Goal: Information Seeking & Learning: Learn about a topic

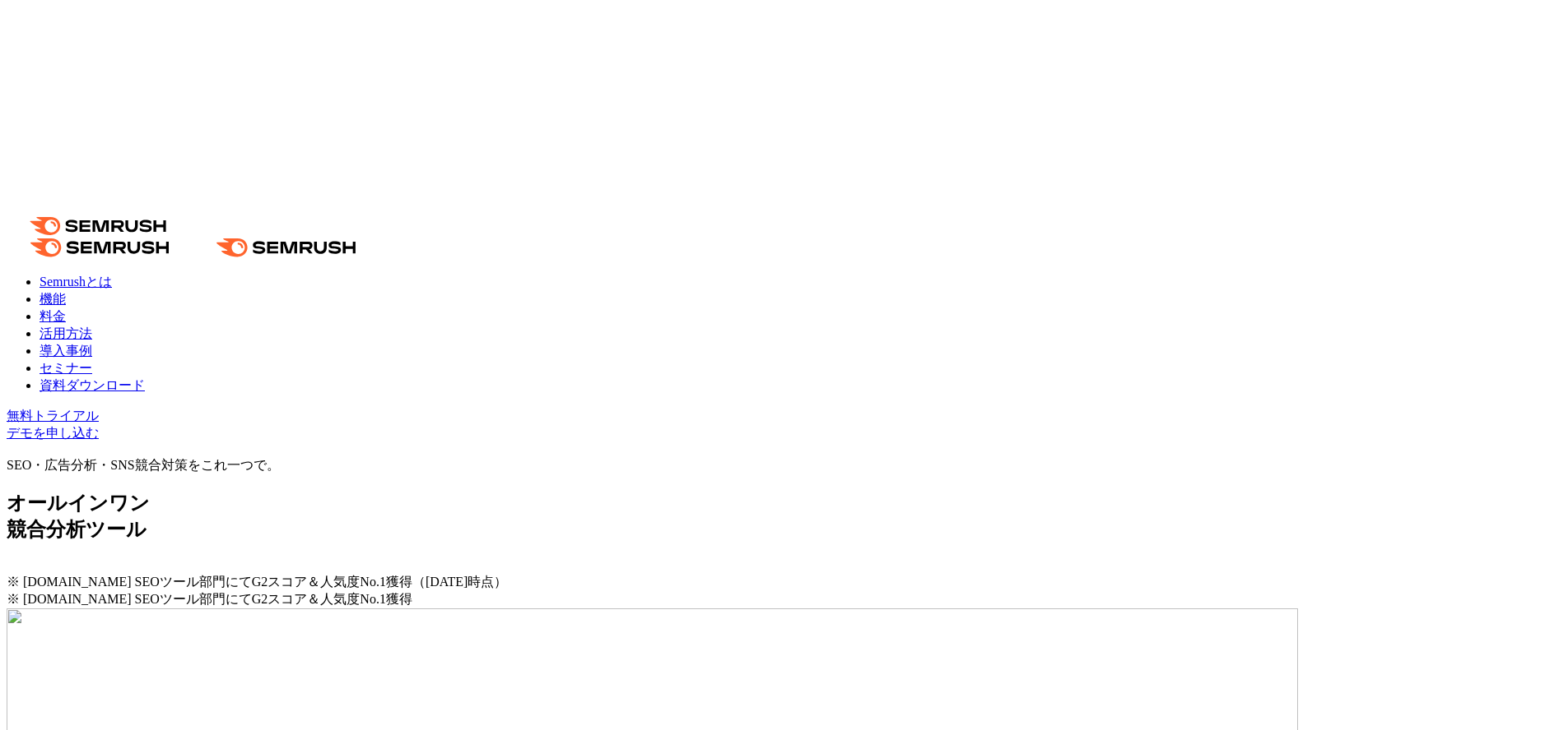
click at [92, 344] on link "導入事例" at bounding box center [65, 350] width 53 height 14
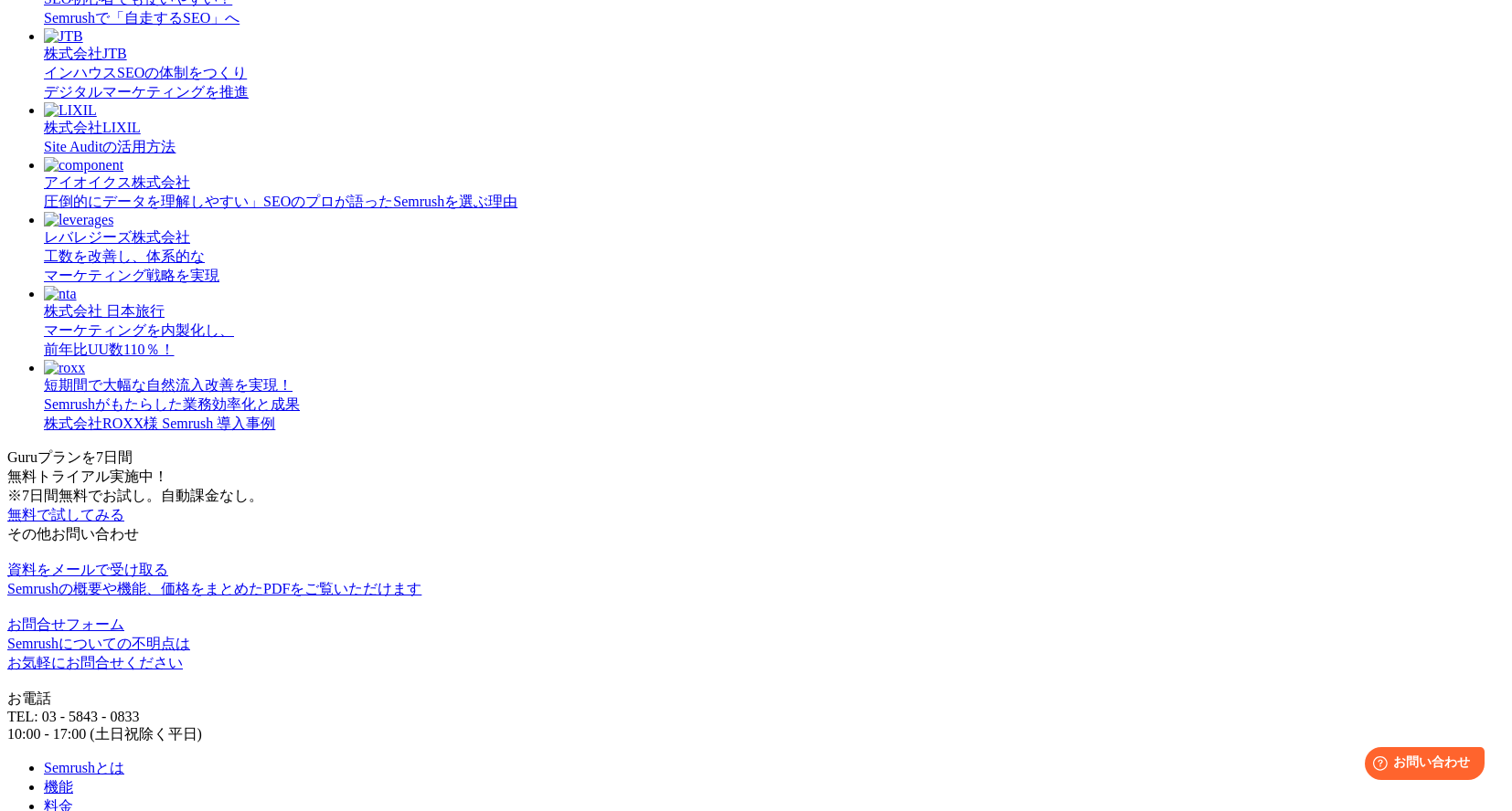
scroll to position [1278, 0]
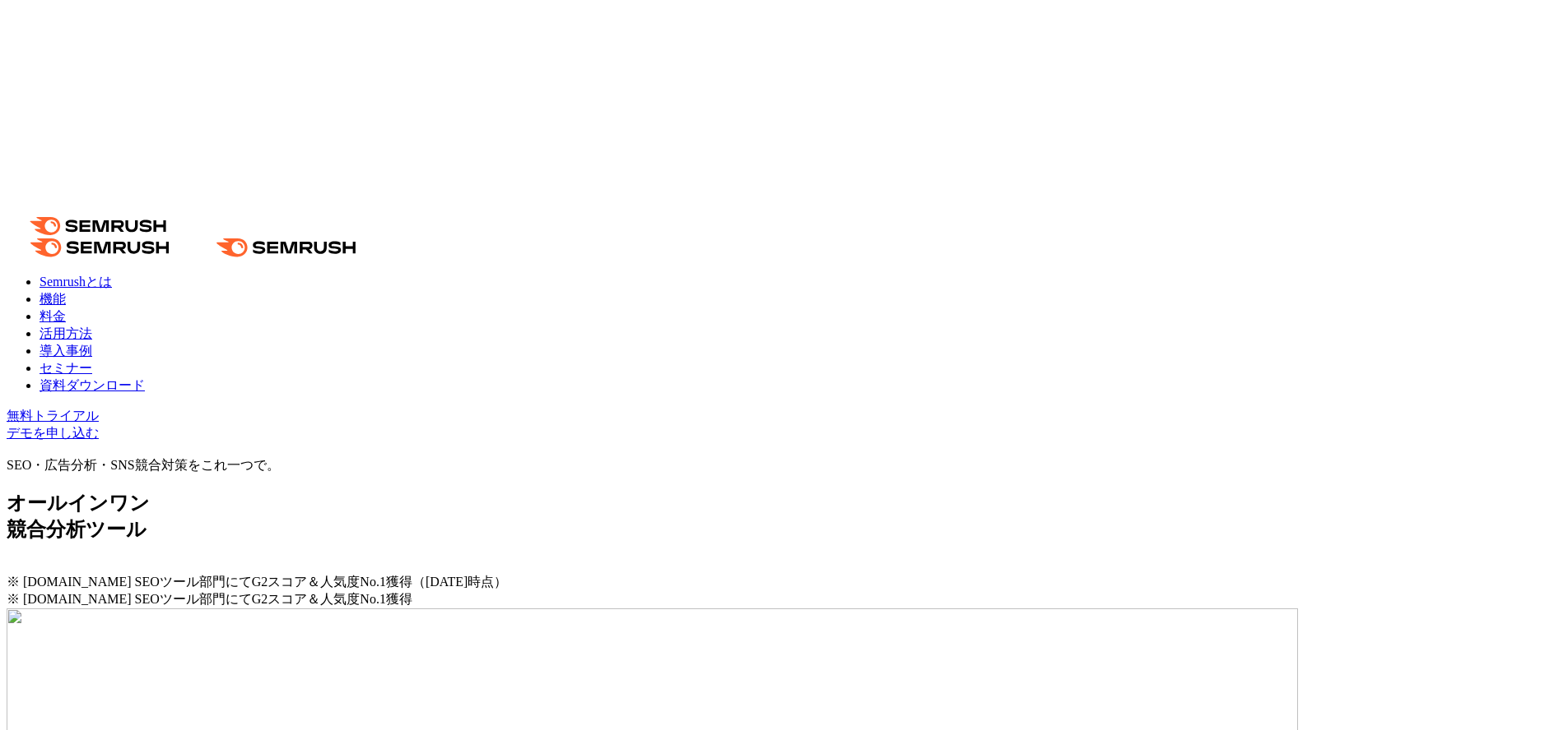
click at [92, 344] on link "導入事例" at bounding box center [65, 350] width 53 height 14
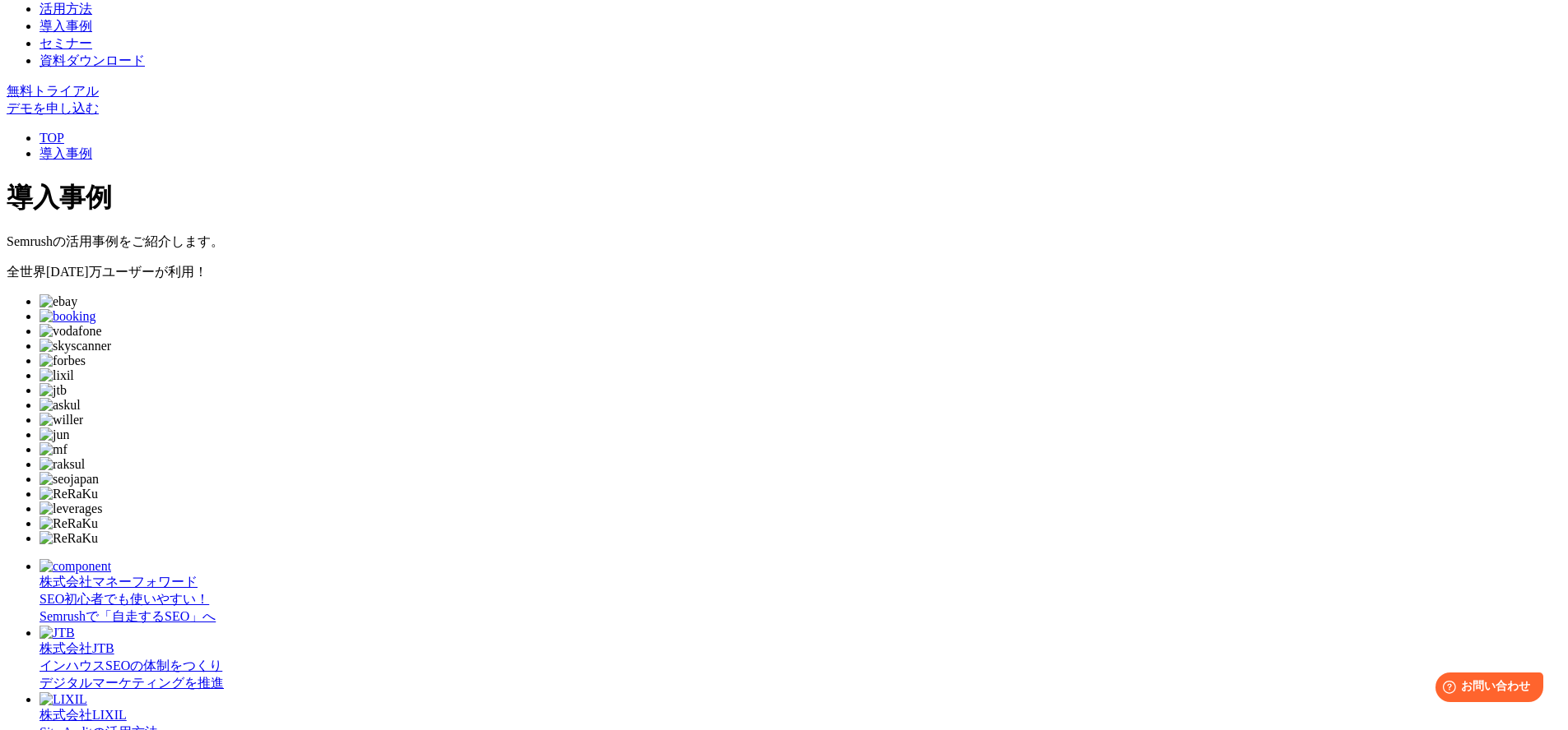
scroll to position [349, 0]
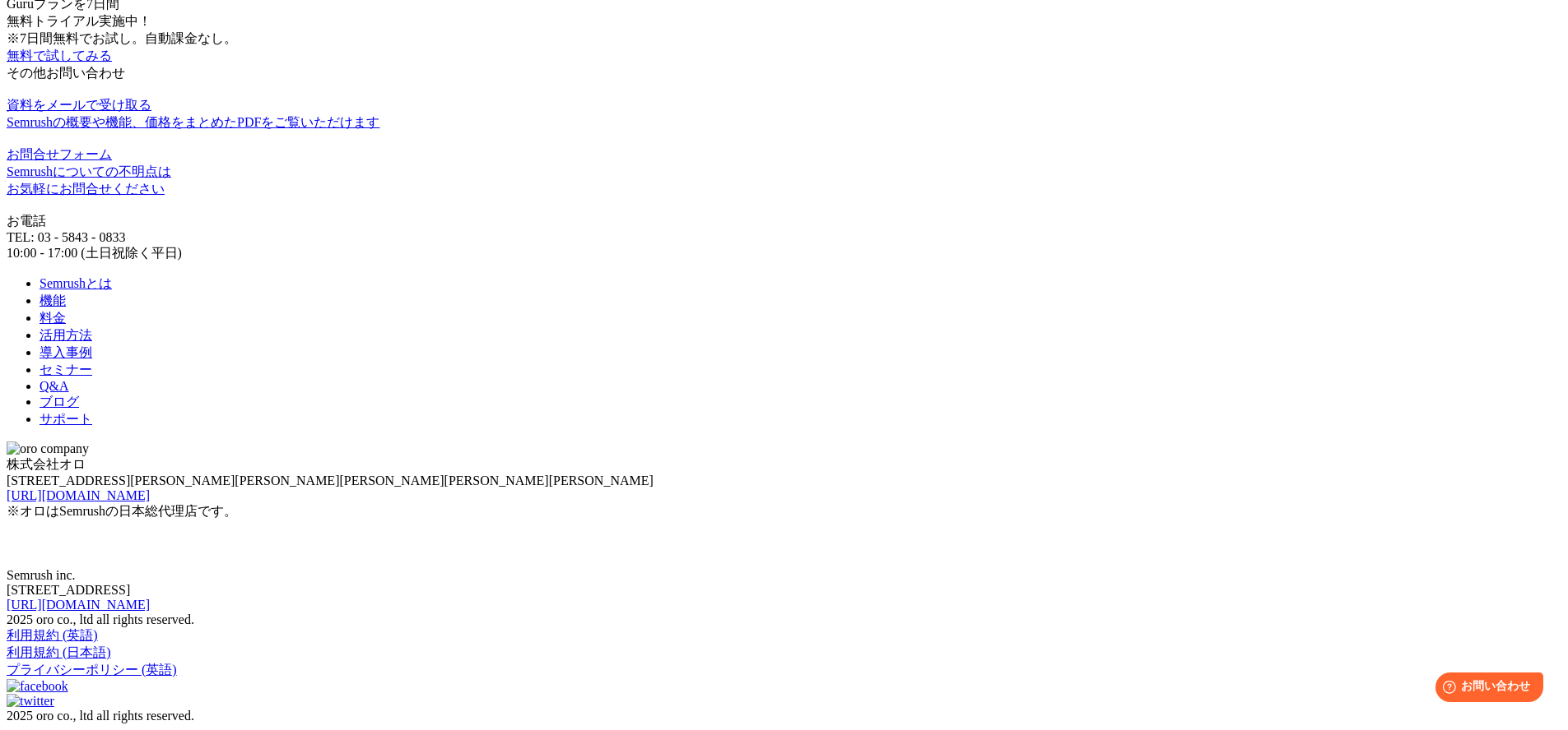
scroll to position [1694, 0]
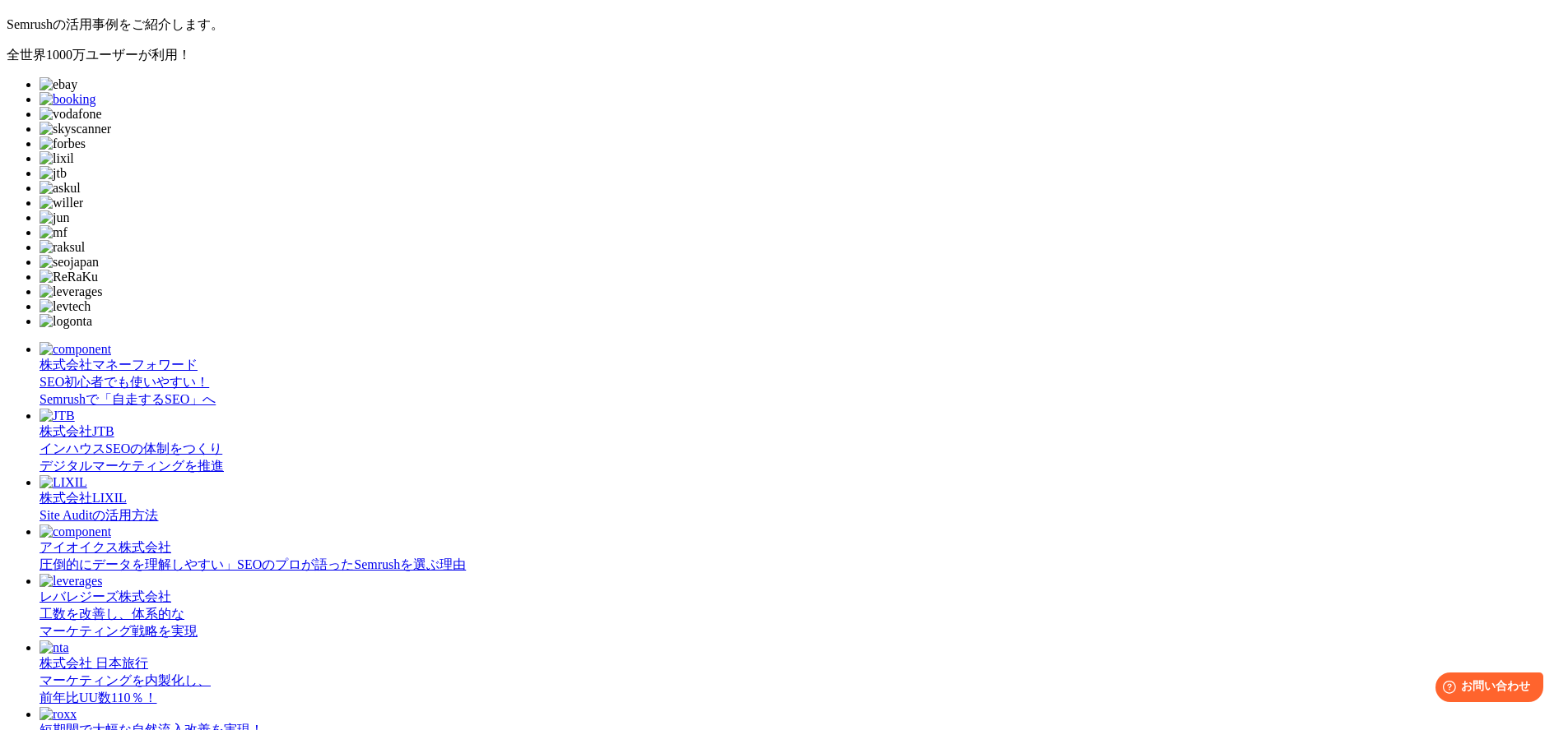
scroll to position [546, 0]
